Goal: Task Accomplishment & Management: Use online tool/utility

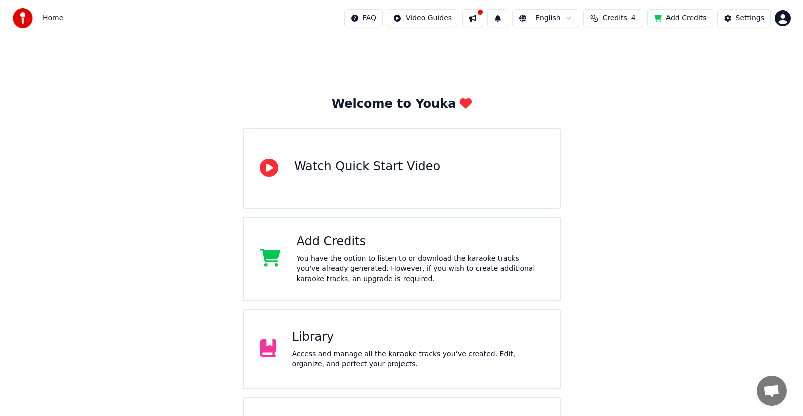
scroll to position [62, 0]
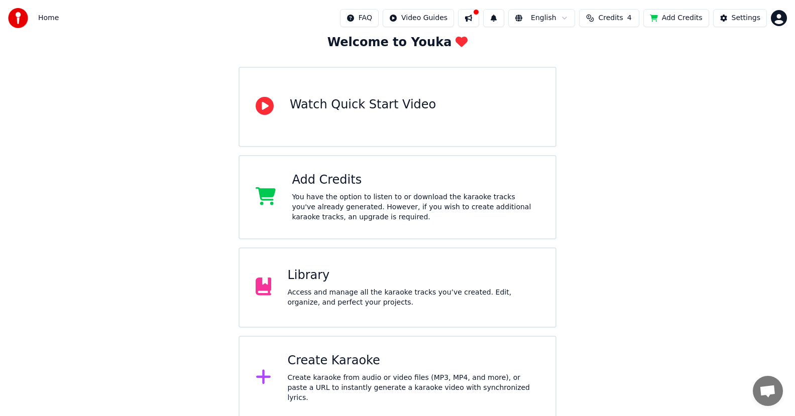
click at [336, 375] on div "Create Karaoke Create karaoke from audio or video files (MP3, MP4, and more), o…" at bounding box center [413, 378] width 252 height 50
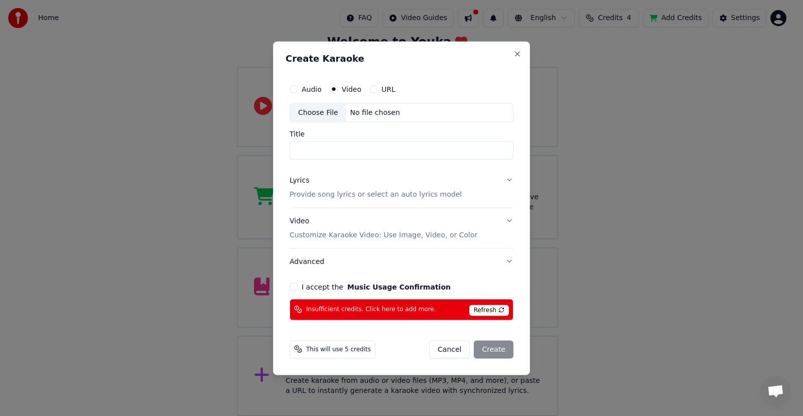
click at [340, 89] on div "Video" at bounding box center [346, 89] width 32 height 8
click at [320, 115] on div "Choose File" at bounding box center [318, 112] width 56 height 18
type input "**********"
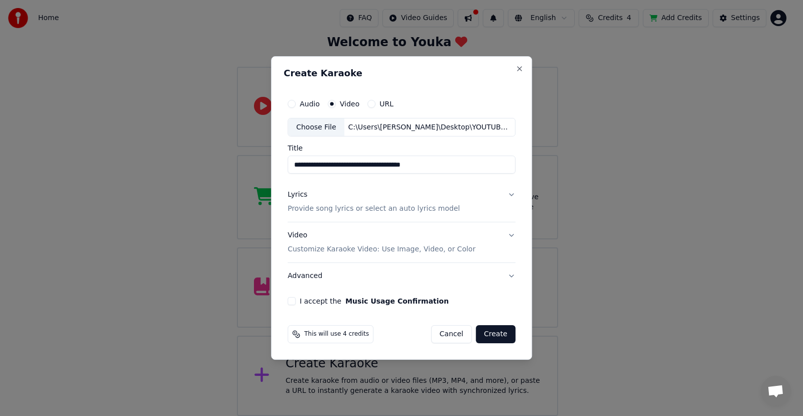
click at [292, 305] on button "I accept the Music Usage Confirmation" at bounding box center [292, 301] width 8 height 8
click at [492, 337] on button "Create" at bounding box center [496, 334] width 40 height 18
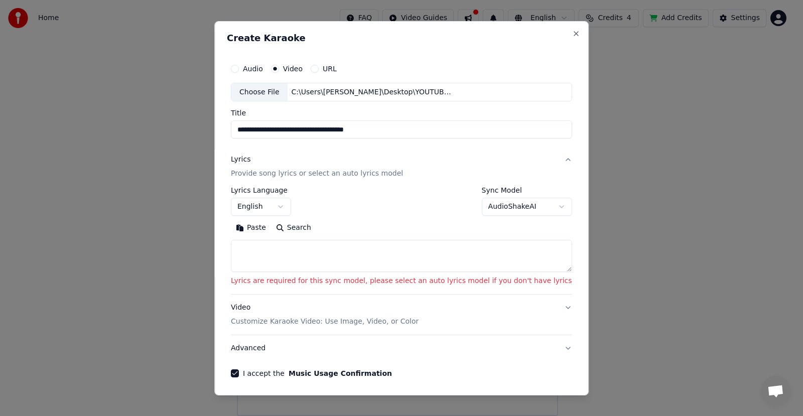
click at [288, 283] on p "Lyrics are required for this sync model, please select an auto lyrics model if …" at bounding box center [401, 281] width 341 height 10
click at [271, 228] on button "Paste" at bounding box center [251, 228] width 40 height 16
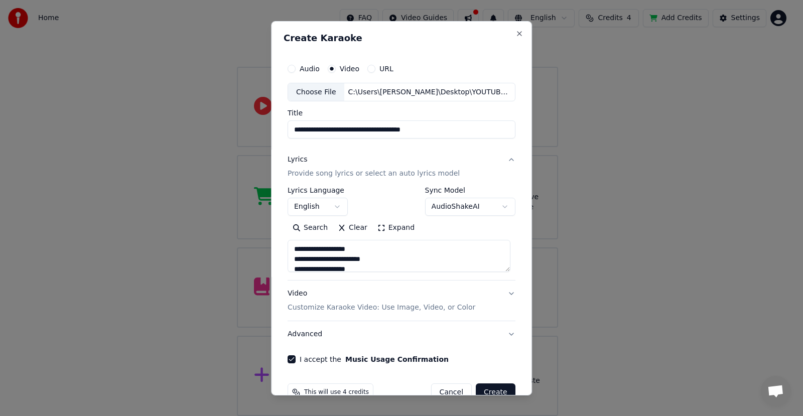
type textarea "**********"
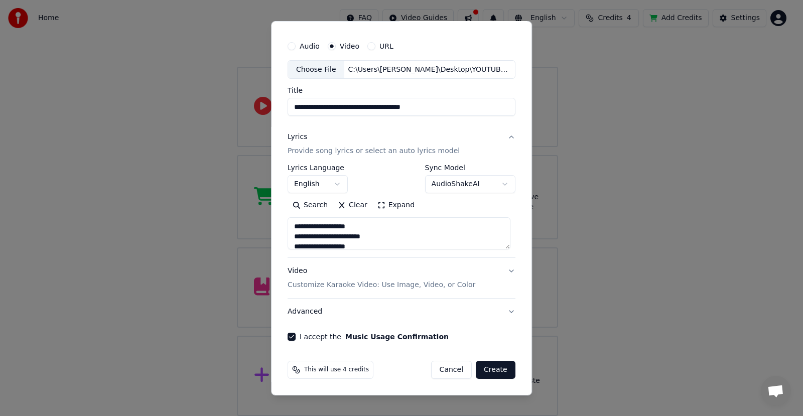
click at [488, 369] on button "Create" at bounding box center [496, 370] width 40 height 18
select select "**"
type textarea "**********"
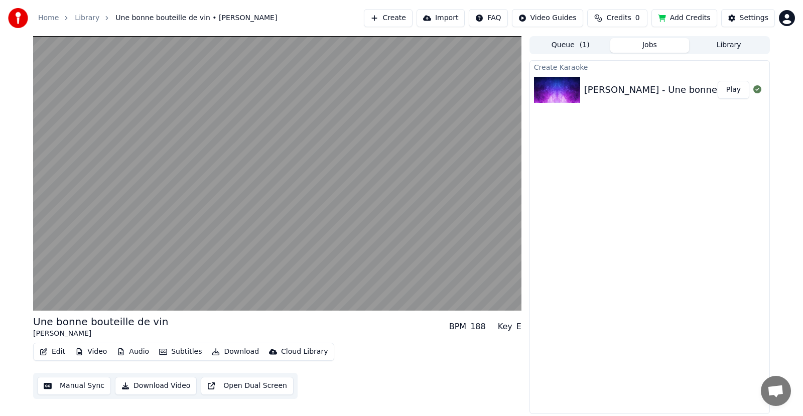
click at [147, 384] on button "Download Video" at bounding box center [156, 386] width 82 height 18
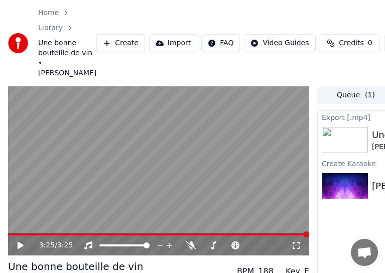
drag, startPoint x: 375, startPoint y: 160, endPoint x: 298, endPoint y: 33, distance: 148.9
click at [298, 33] on div "Home Library Une bonne bouteille de vin • Rhéal Leblanc Create Import FAQ Video…" at bounding box center [192, 136] width 385 height 273
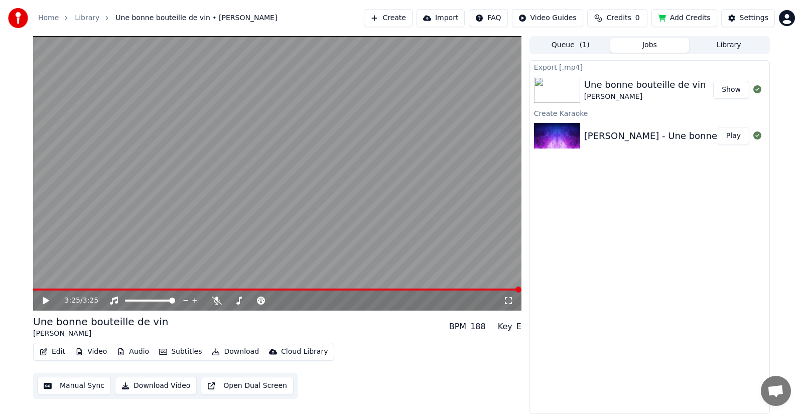
click at [733, 87] on button "Show" at bounding box center [732, 90] width 36 height 18
click at [632, 329] on div "Export [.mp4] Une bonne bouteille de vin Rhéal Leblanc Show Create Karaoke Rhéa…" at bounding box center [650, 237] width 241 height 354
click at [745, 16] on div "Settings" at bounding box center [754, 18] width 29 height 10
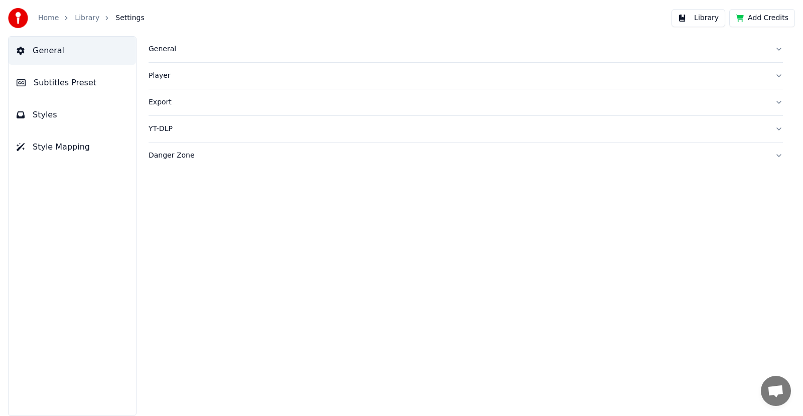
click at [83, 14] on link "Library" at bounding box center [87, 18] width 25 height 10
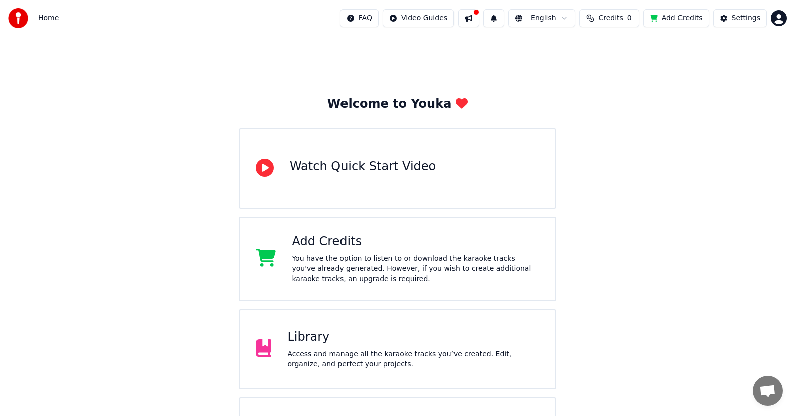
click at [316, 353] on div "Access and manage all the karaoke tracks you’ve created. Edit, organize, and pe…" at bounding box center [413, 359] width 252 height 20
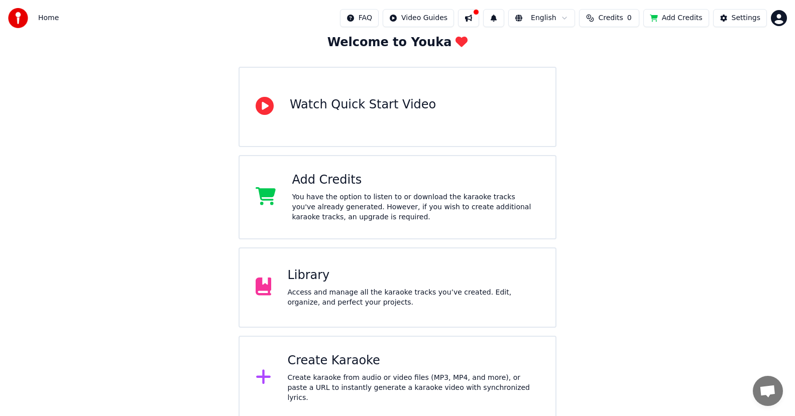
click at [348, 369] on div "Create Karaoke" at bounding box center [413, 361] width 252 height 16
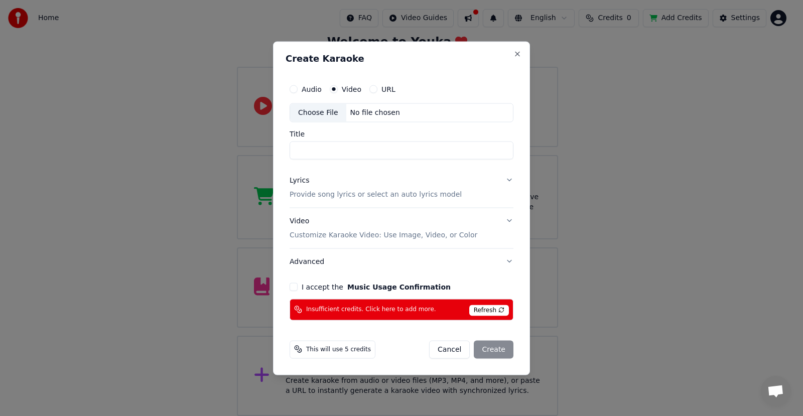
click at [347, 87] on label "Video" at bounding box center [352, 88] width 20 height 7
click at [338, 87] on button "Video" at bounding box center [334, 89] width 8 height 8
click at [293, 288] on button "I accept the Music Usage Confirmation" at bounding box center [294, 287] width 8 height 8
click at [491, 307] on span "Refresh" at bounding box center [490, 310] width 40 height 11
click at [480, 309] on span "Refresh" at bounding box center [490, 310] width 40 height 11
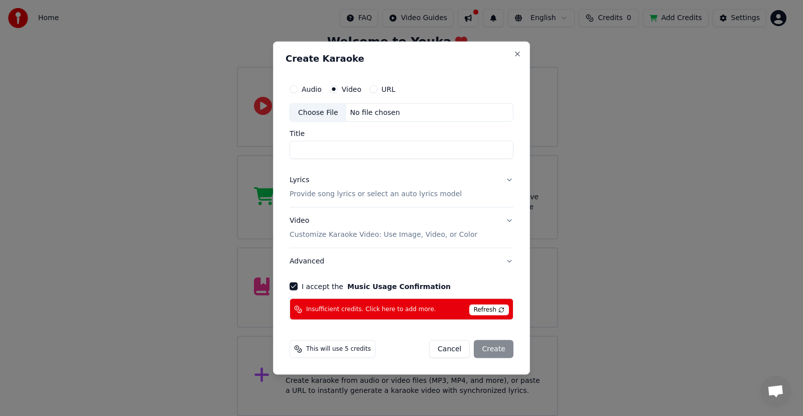
click at [395, 307] on span "Insufficient credits. Click here to add more." at bounding box center [371, 309] width 130 height 8
click at [518, 54] on button "Close" at bounding box center [518, 54] width 8 height 8
